Goal: Task Accomplishment & Management: Manage account settings

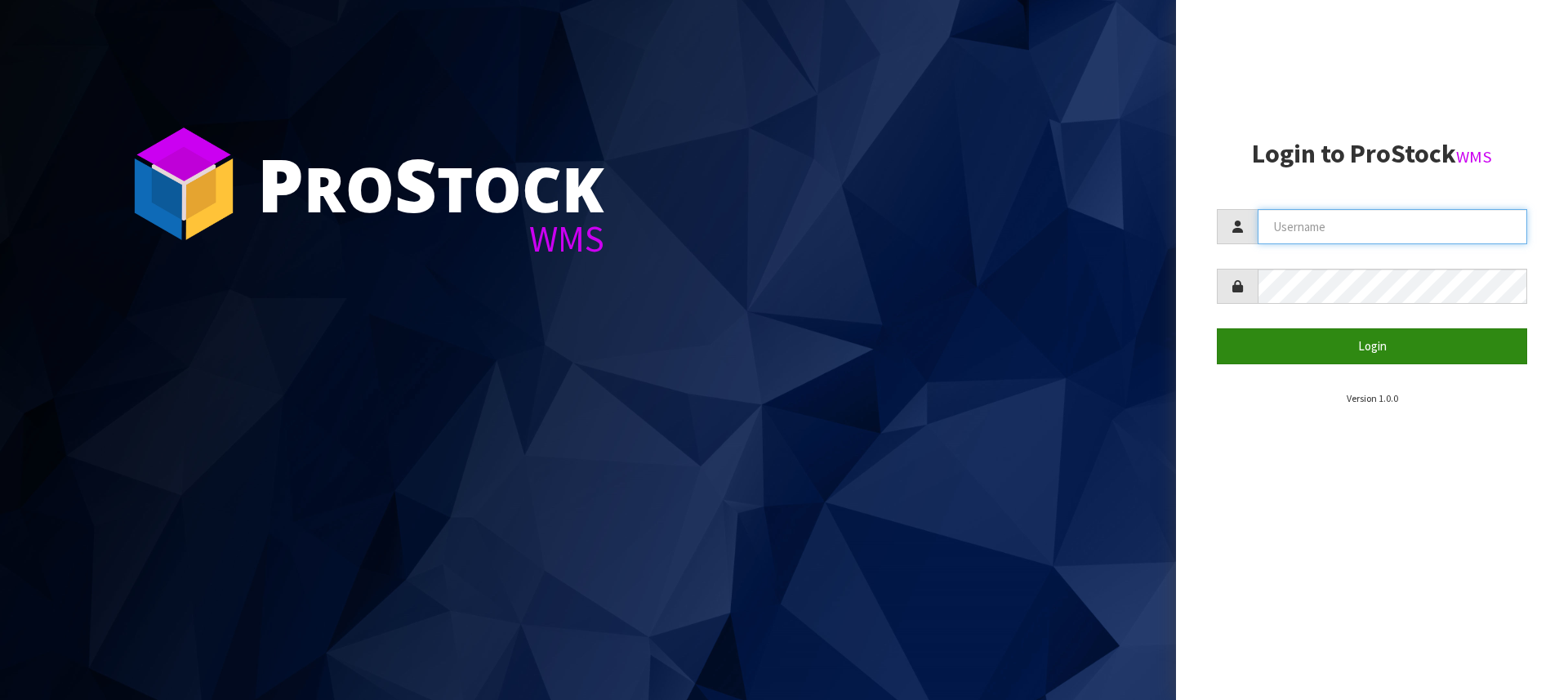
type input "[PERSON_NAME][EMAIL_ADDRESS][DOMAIN_NAME]"
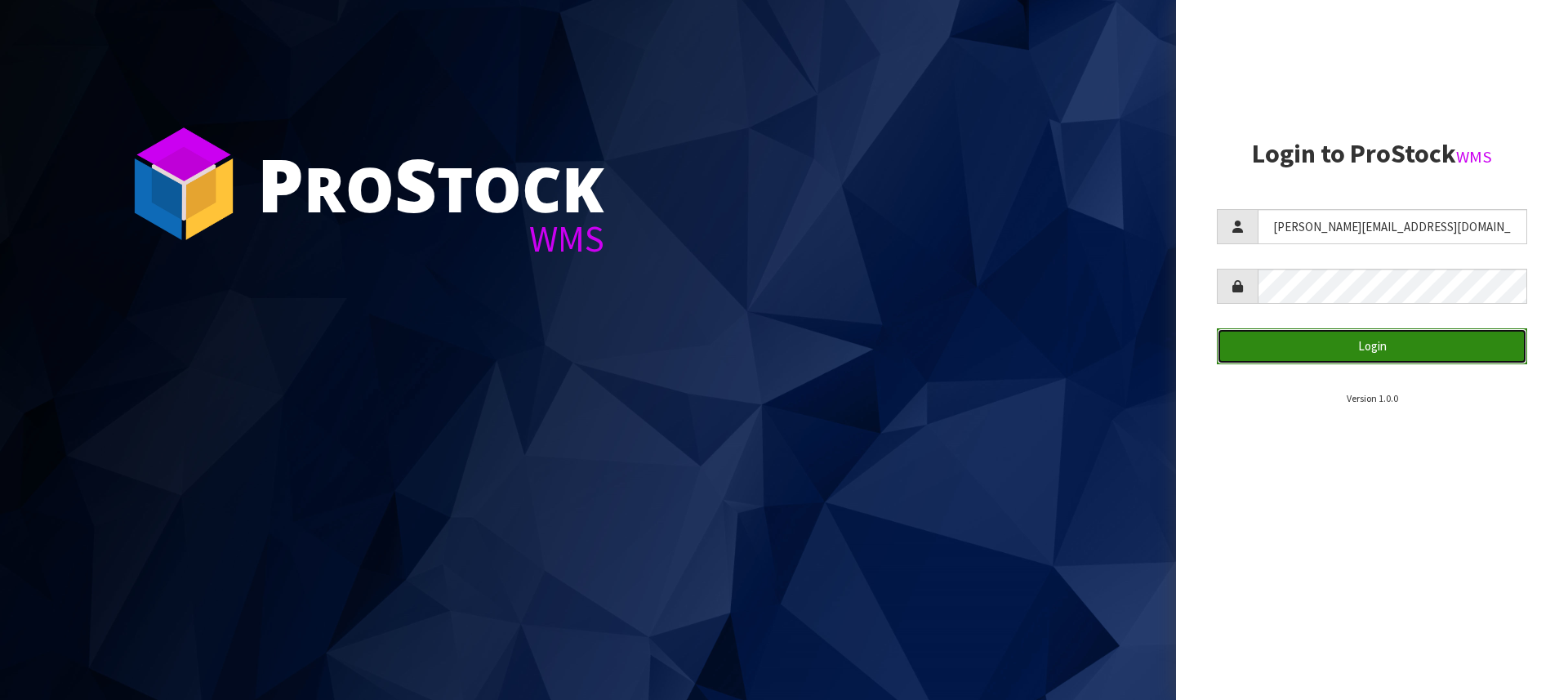
click at [1394, 339] on button "Login" at bounding box center [1371, 346] width 310 height 35
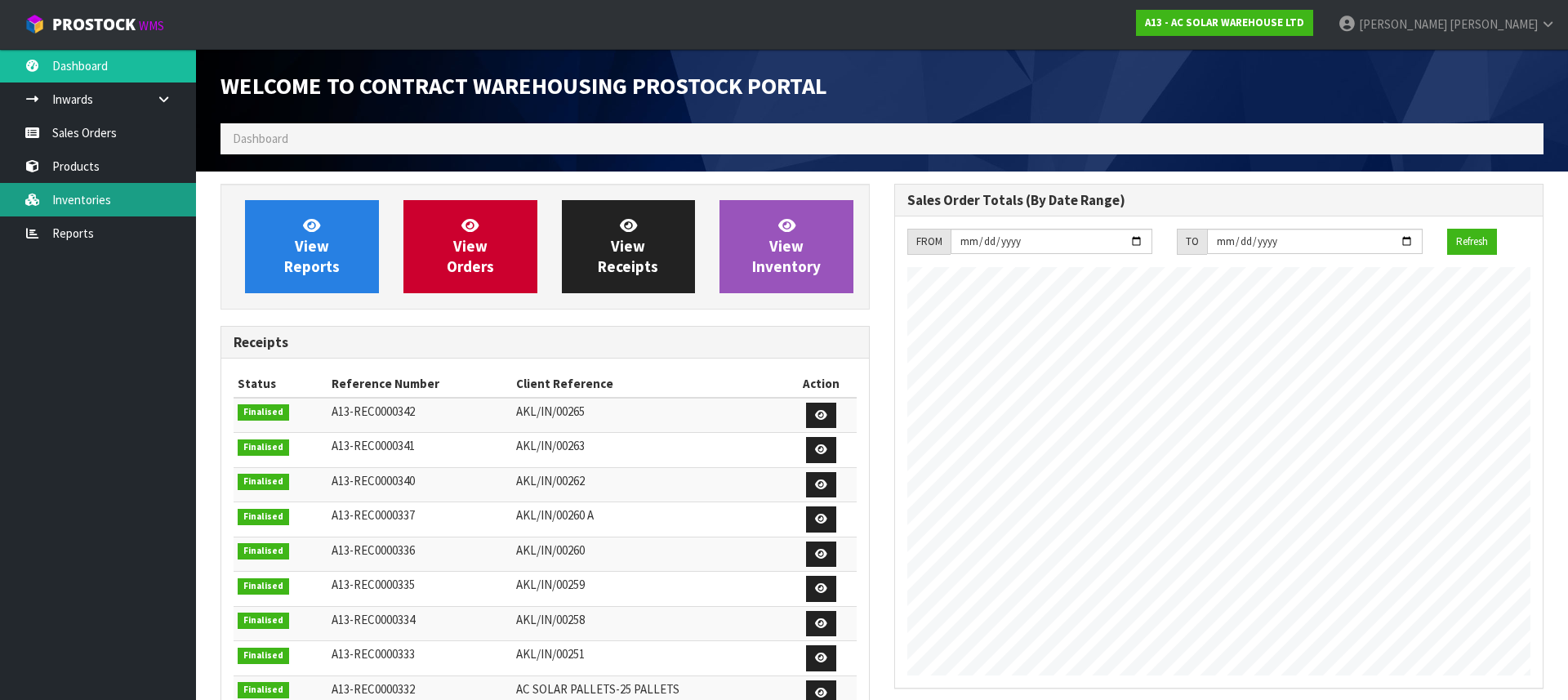
scroll to position [993, 673]
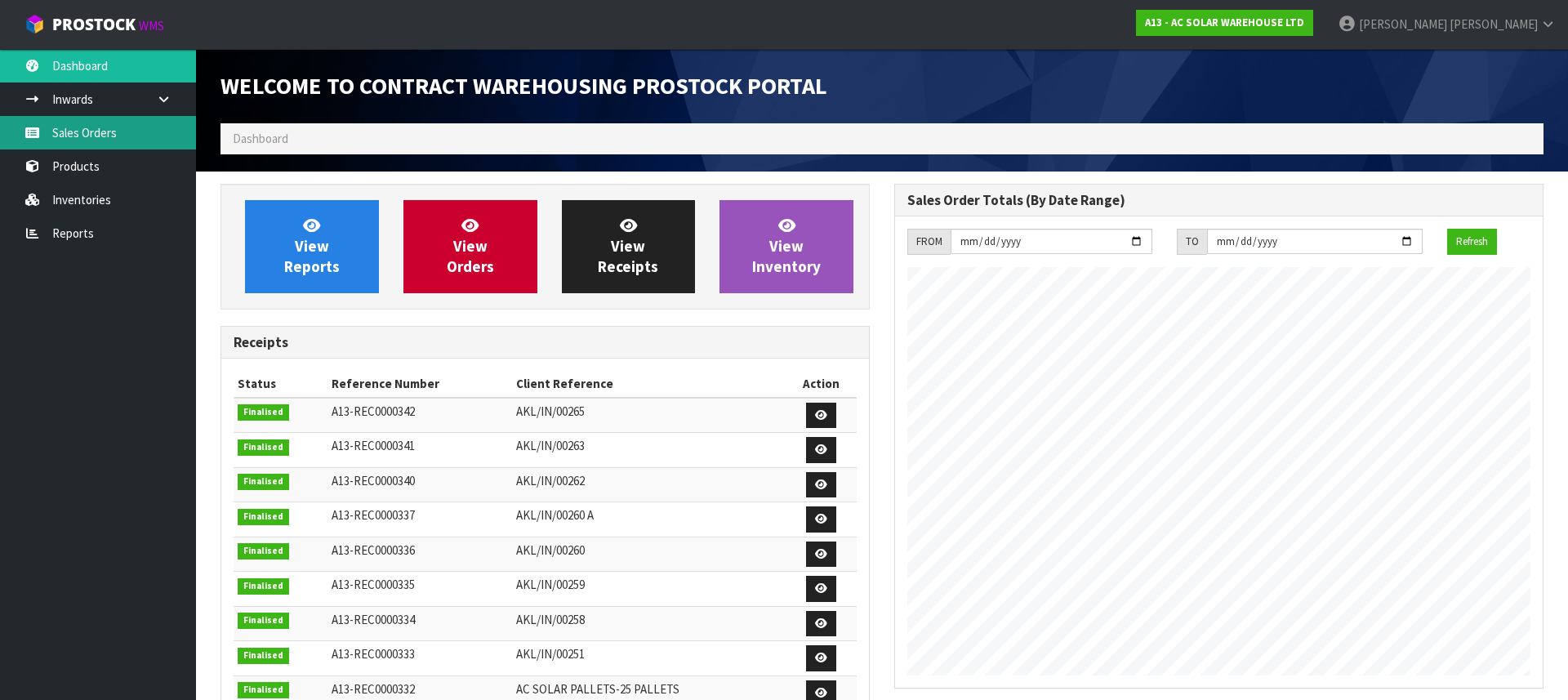
click at [120, 129] on link "Sales Orders" at bounding box center [97, 133] width 196 height 33
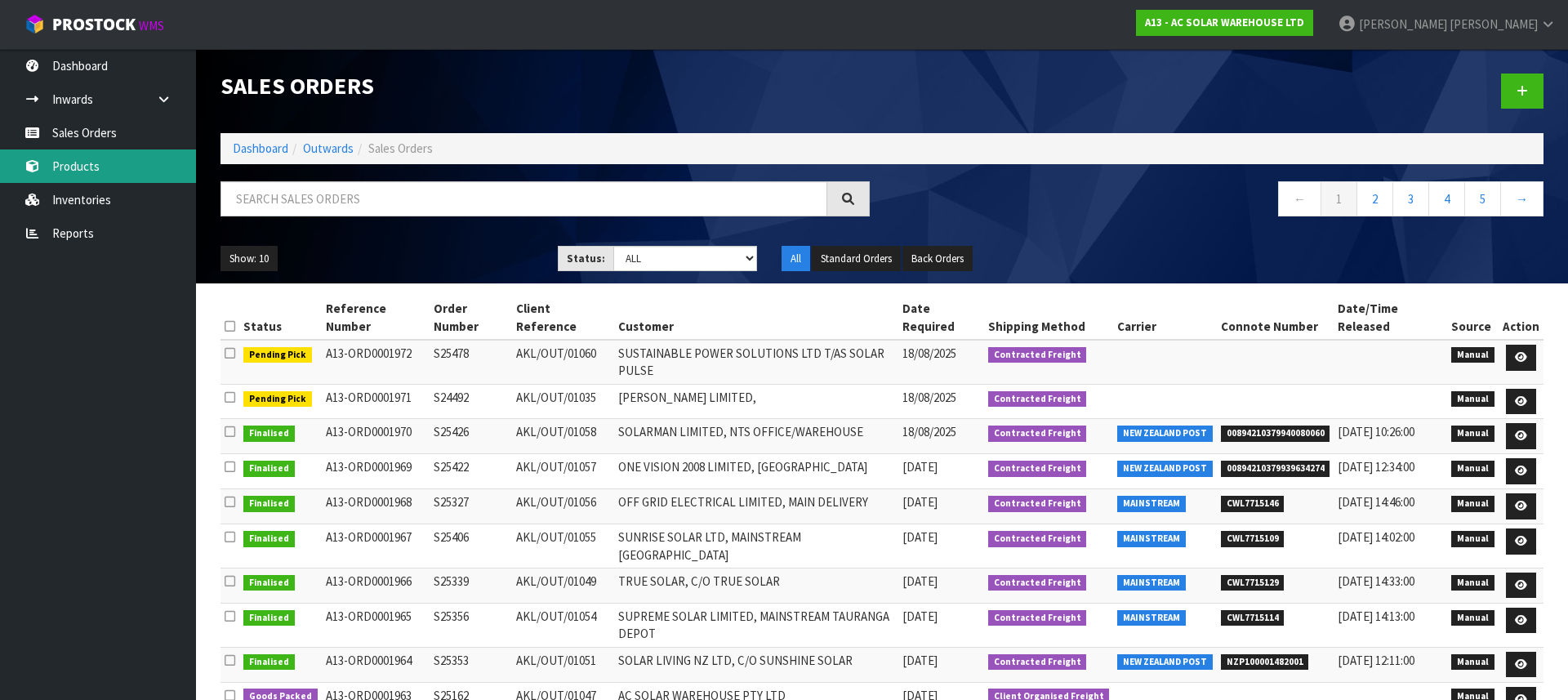
click at [77, 178] on link "Products" at bounding box center [97, 166] width 196 height 33
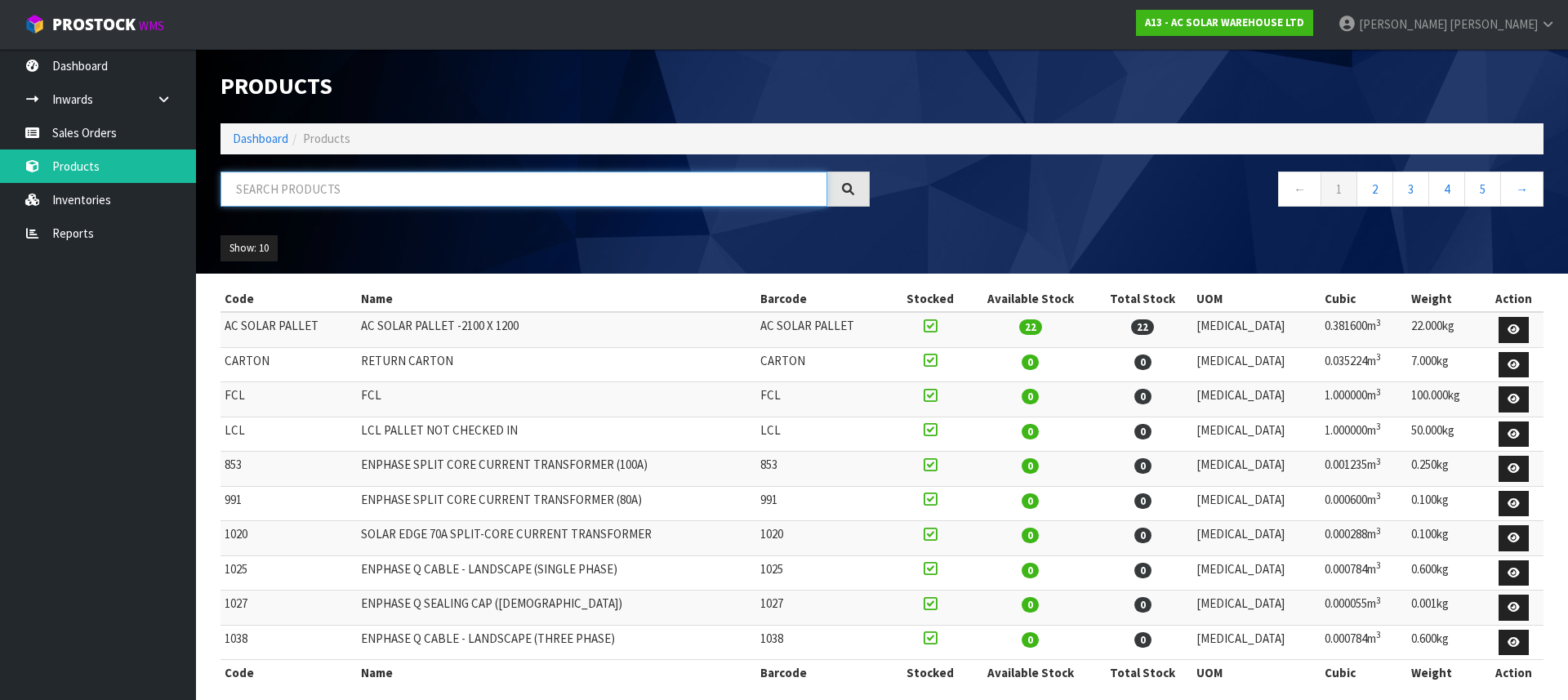
click at [380, 178] on input "text" at bounding box center [523, 189] width 606 height 35
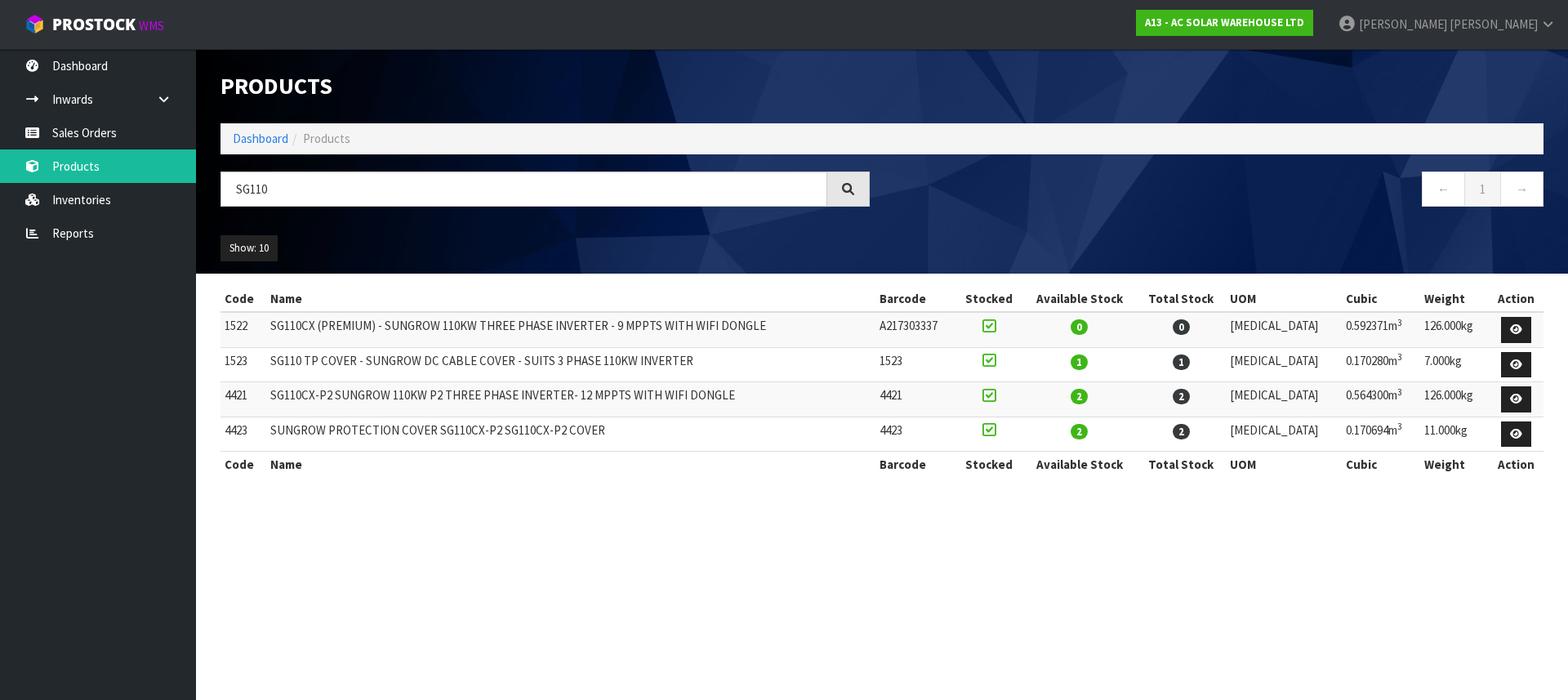
click at [1358, 395] on td "0.564300m 3" at bounding box center [1380, 400] width 78 height 35
click at [1362, 393] on td "0.564300m 3" at bounding box center [1380, 400] width 78 height 35
click at [301, 187] on input "SG110" at bounding box center [523, 189] width 606 height 35
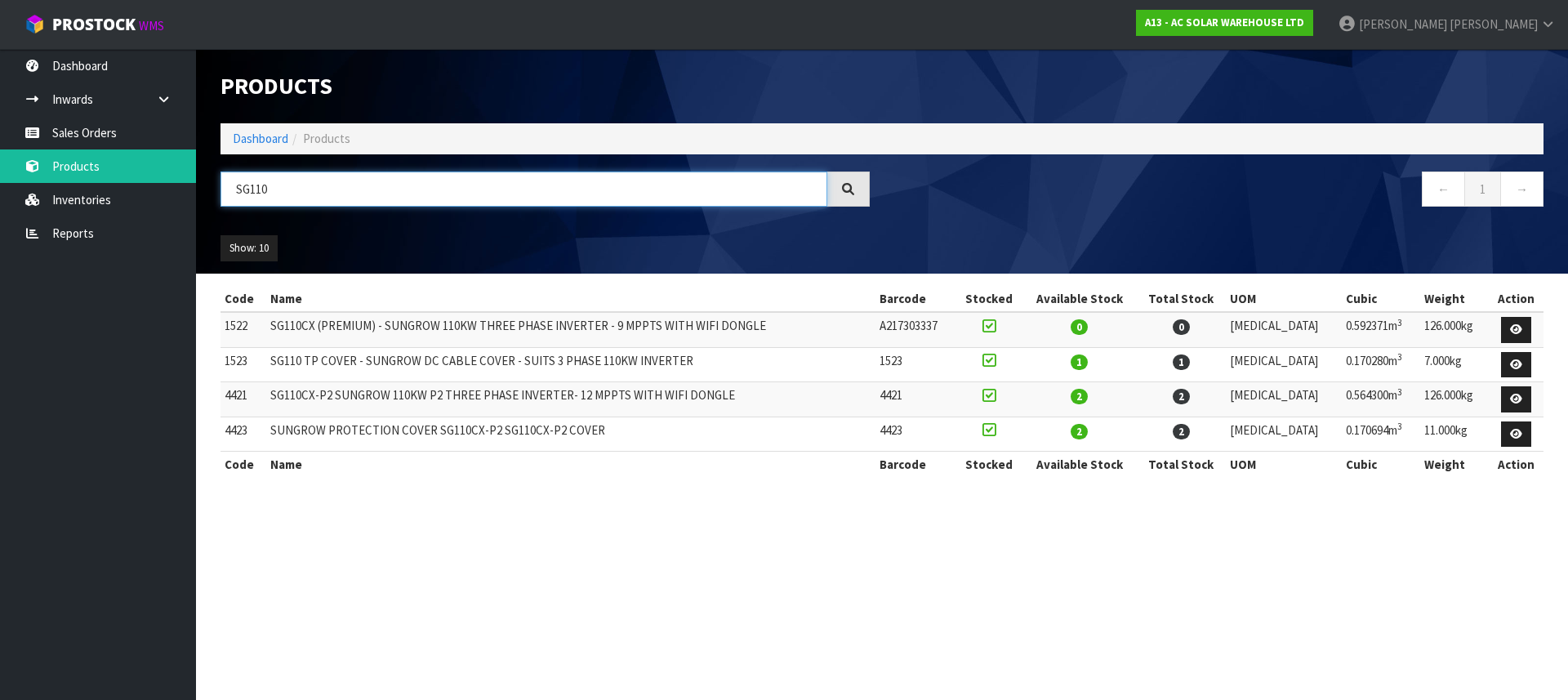
click at [301, 187] on input "SG110" at bounding box center [523, 189] width 606 height 35
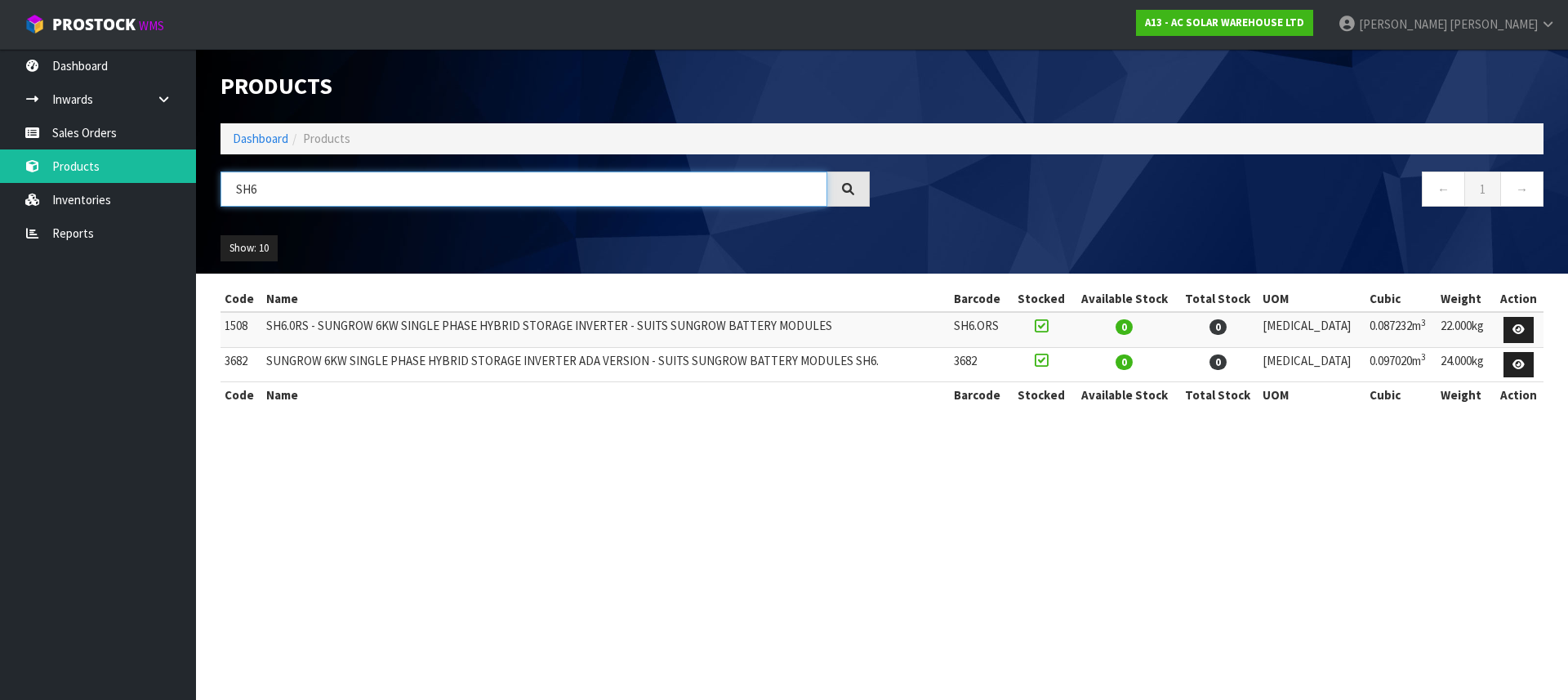
type input "SH6"
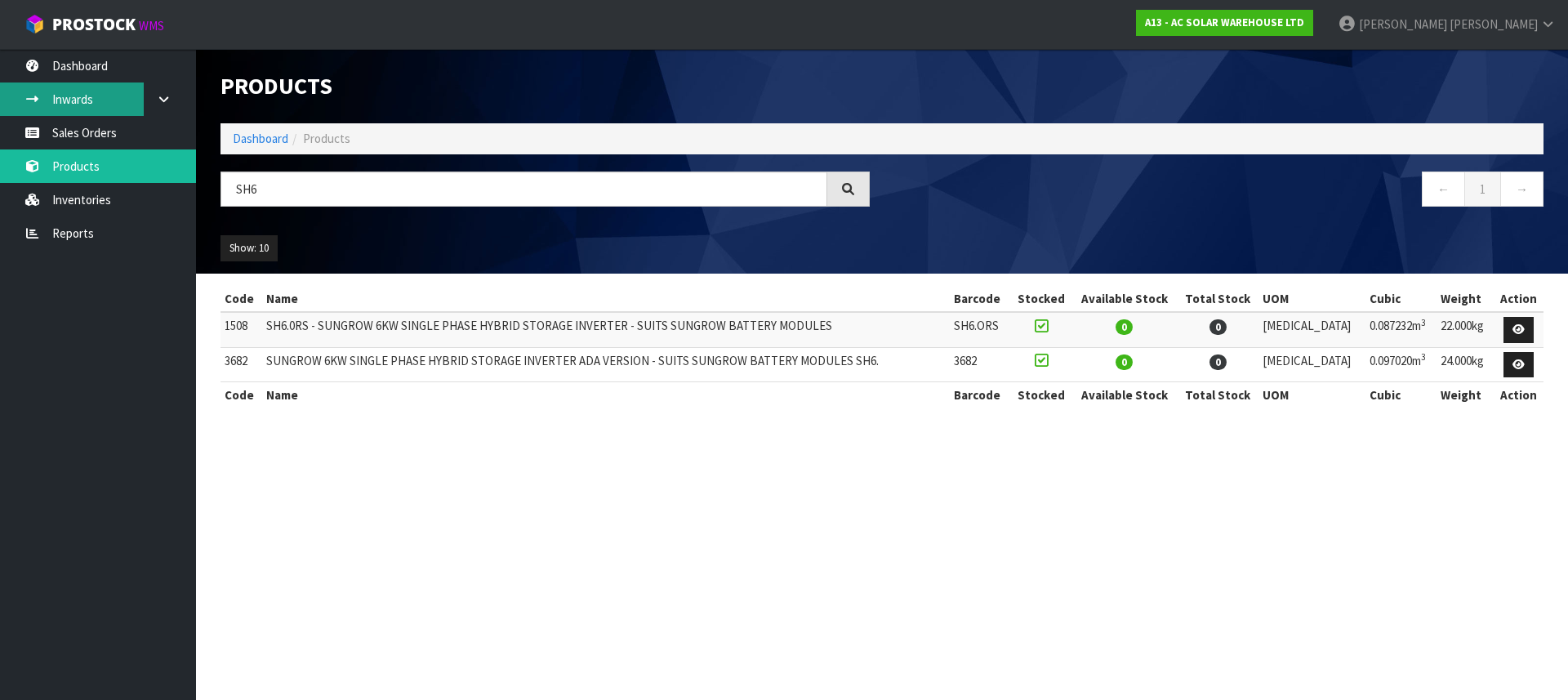
click at [93, 103] on link "Inwards" at bounding box center [97, 99] width 196 height 33
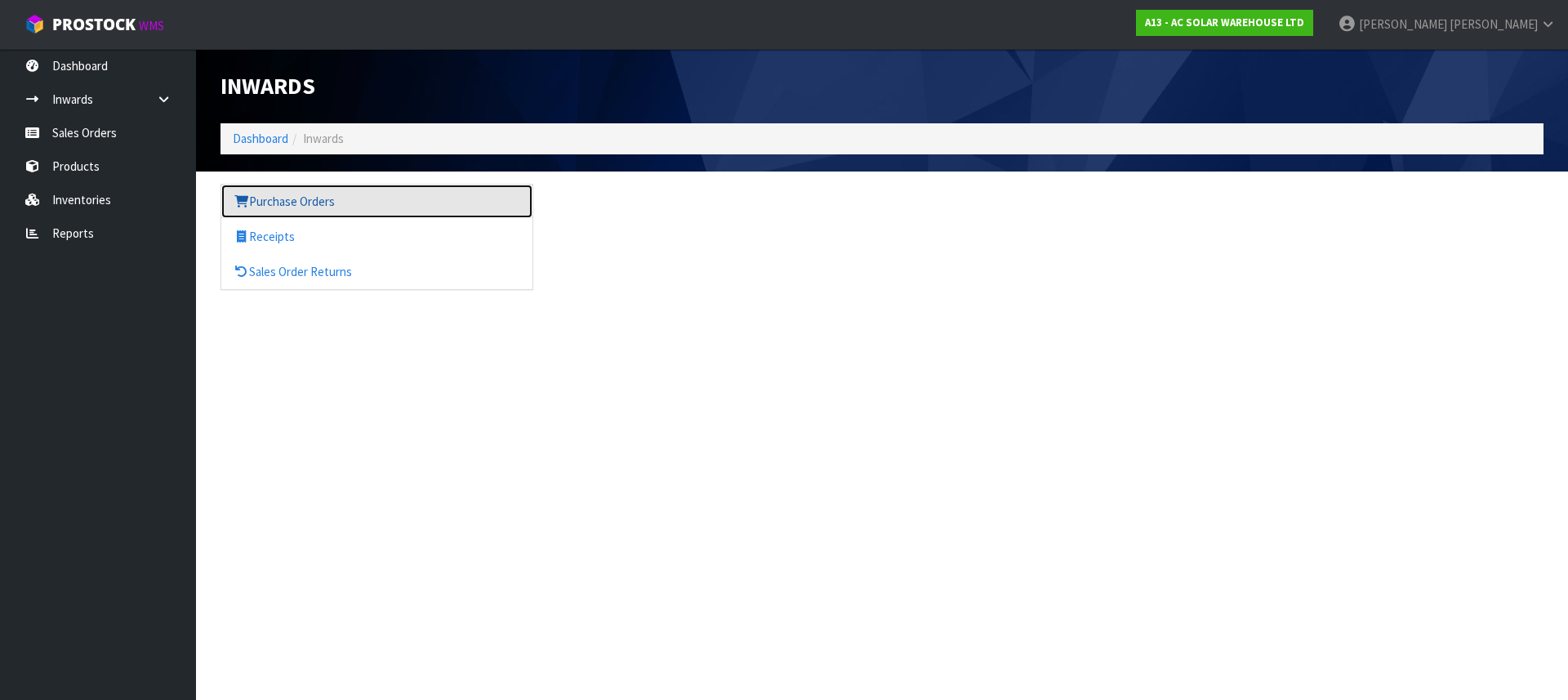
click at [304, 191] on link "Purchase Orders" at bounding box center [376, 201] width 311 height 33
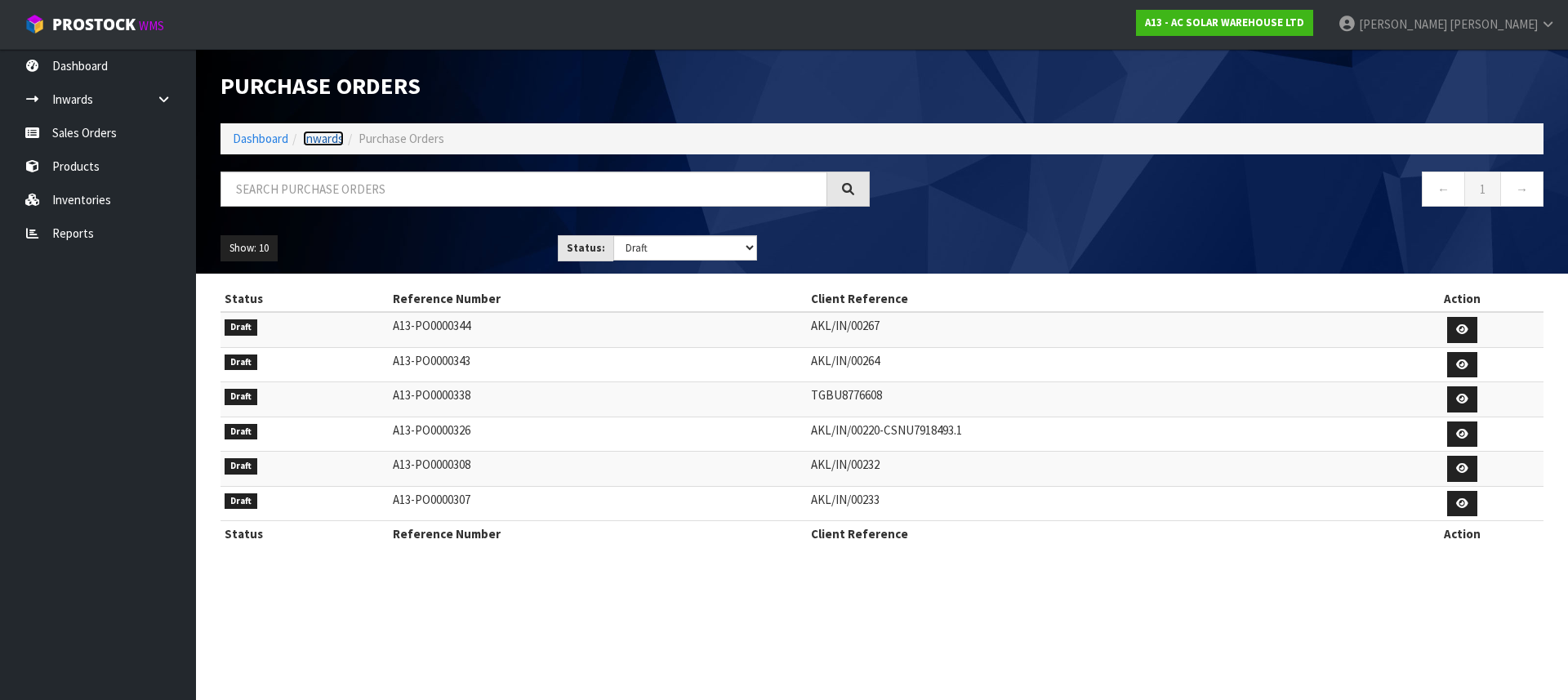
click at [311, 141] on link "Inwards" at bounding box center [324, 138] width 41 height 16
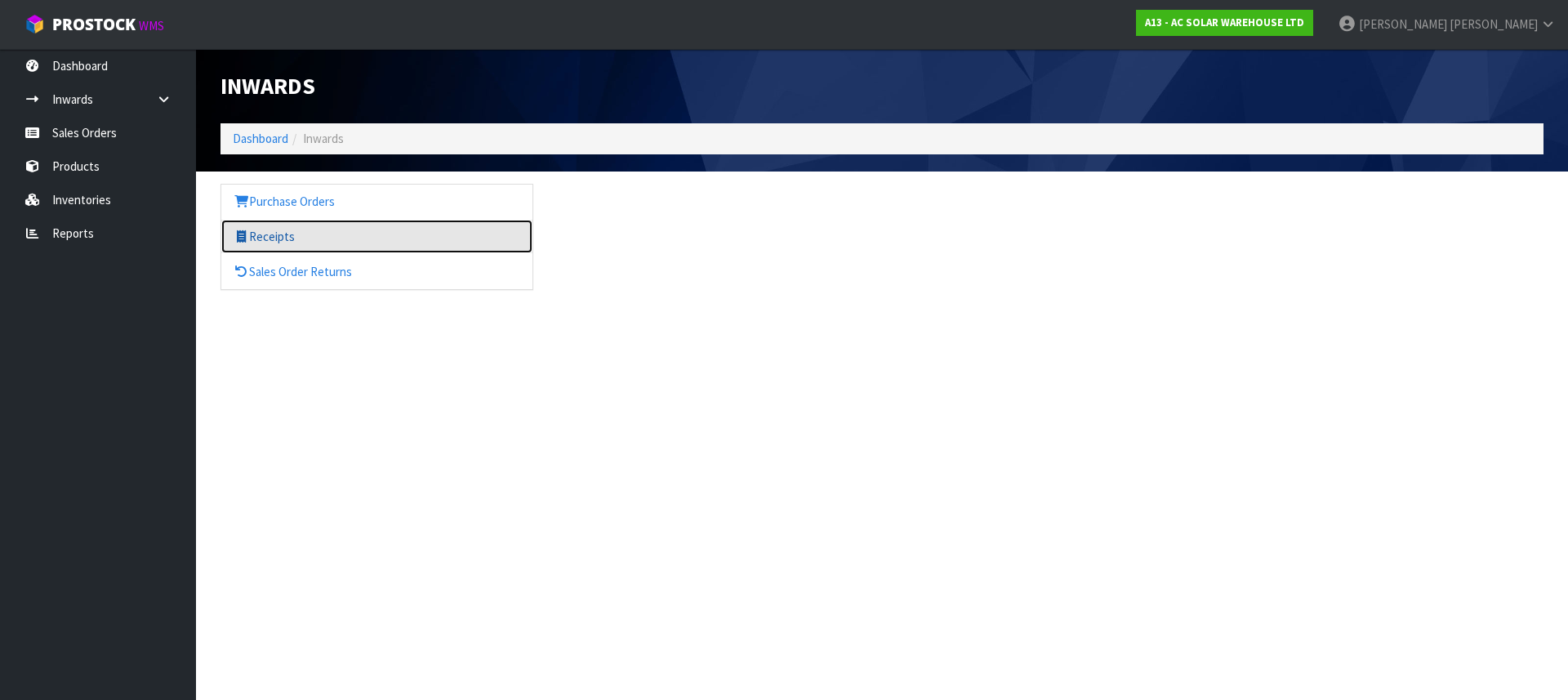
click at [282, 230] on link "Receipts" at bounding box center [376, 236] width 311 height 33
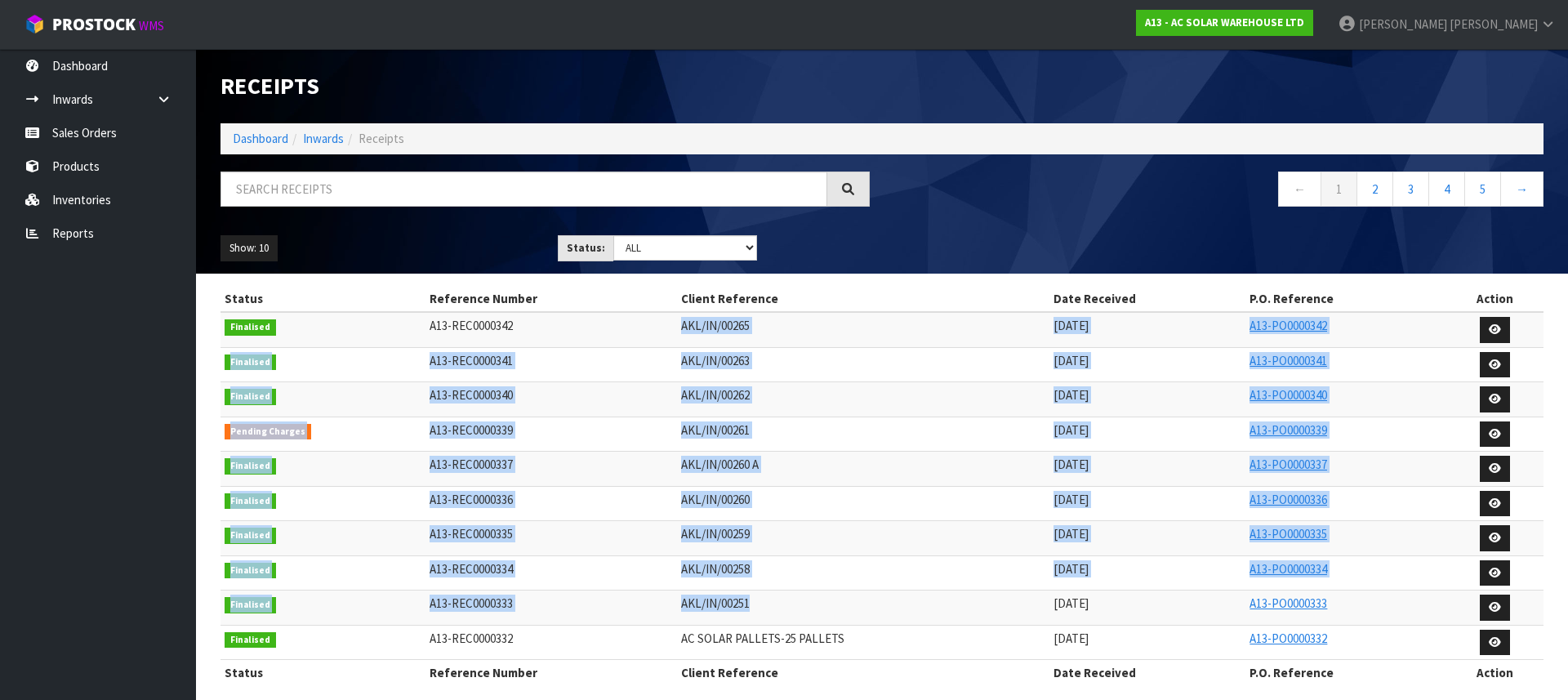
drag, startPoint x: 769, startPoint y: 597, endPoint x: 722, endPoint y: 313, distance: 287.9
click at [722, 313] on tbody "Finalised A13-REC0000342 AKL/IN/00265 [DATE] A13-PO0000342 Finalised A13-REC000…" at bounding box center [881, 486] width 1322 height 348
click at [768, 406] on td "AKL/IN/00262" at bounding box center [863, 400] width 372 height 35
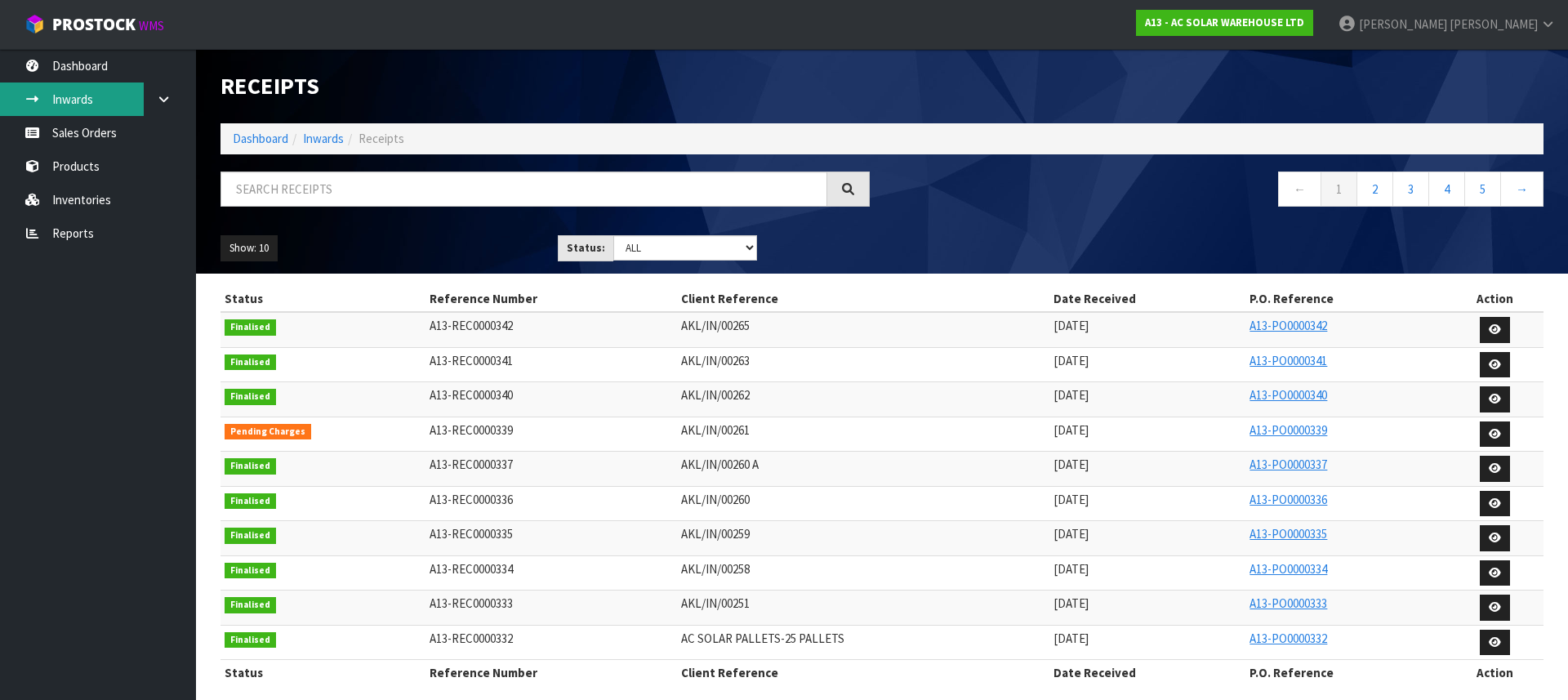
click at [95, 96] on link "Inwards" at bounding box center [97, 99] width 196 height 33
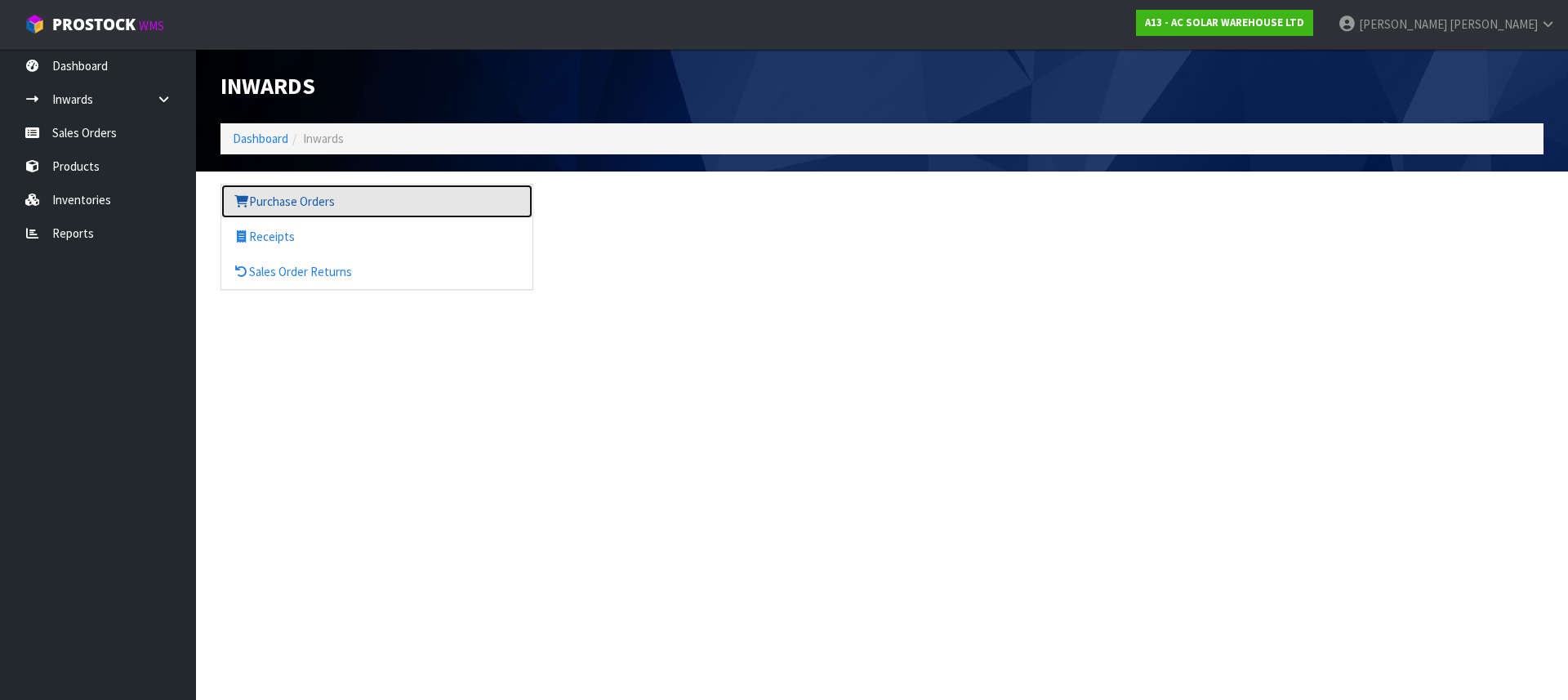
click at [287, 194] on link "Purchase Orders" at bounding box center [376, 201] width 311 height 33
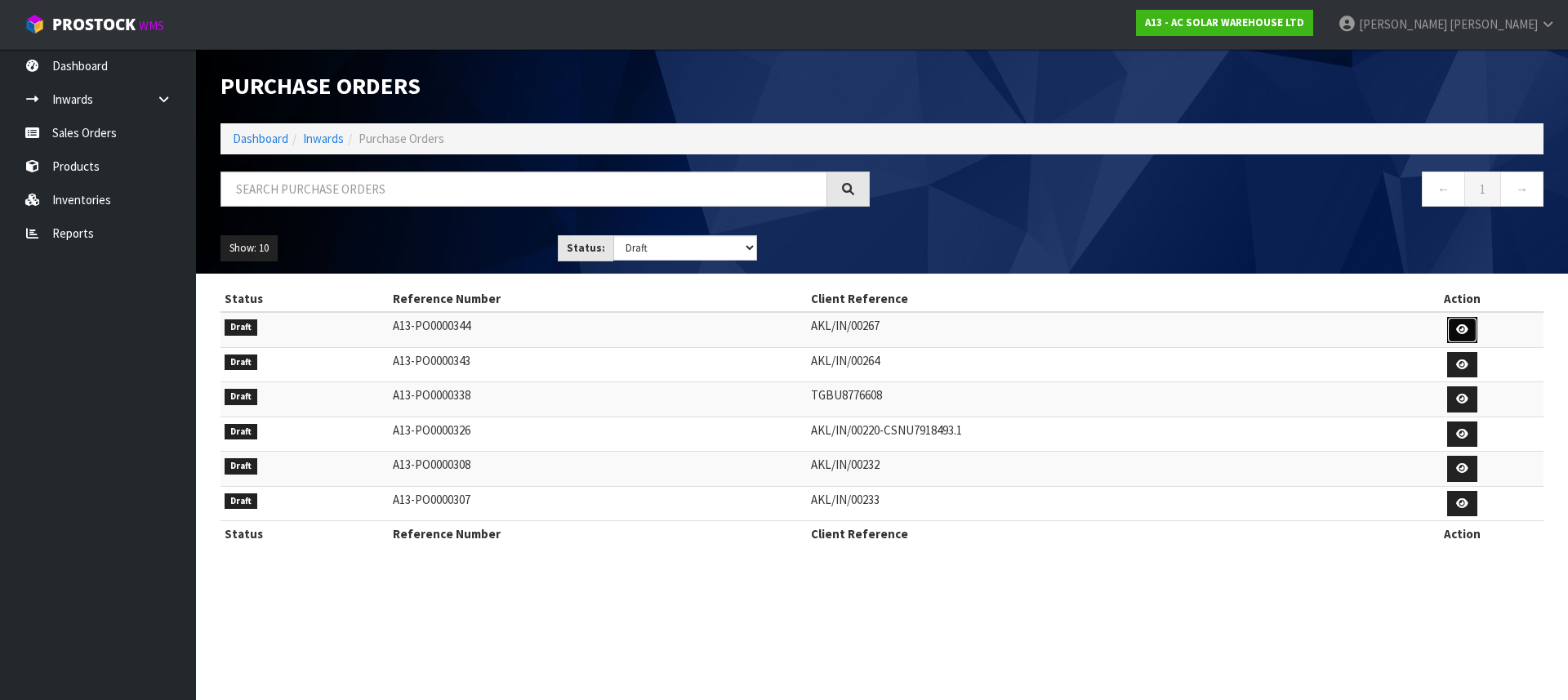
click at [1459, 333] on icon at bounding box center [1462, 330] width 13 height 11
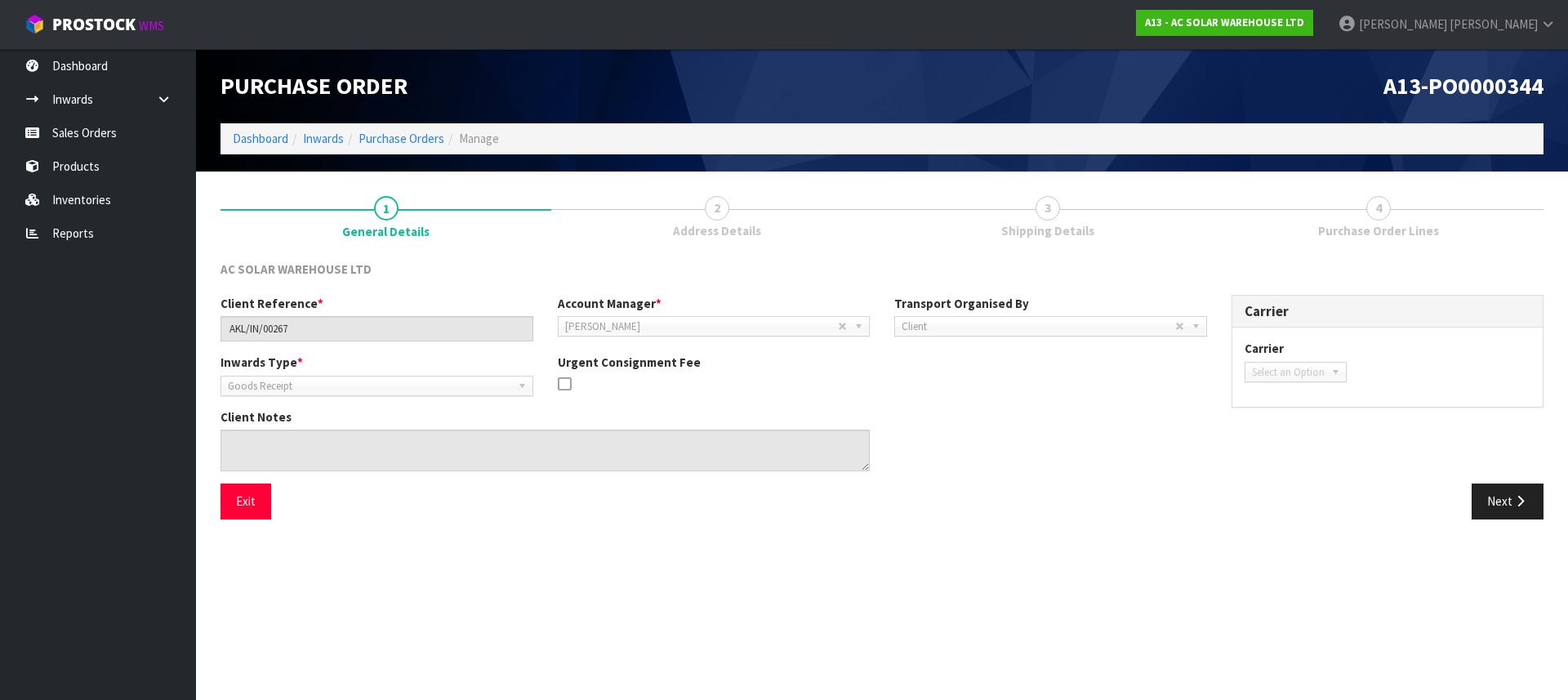
click at [670, 217] on link "2 Address Details" at bounding box center [716, 216] width 330 height 64
